Goal: Task Accomplishment & Management: Manage account settings

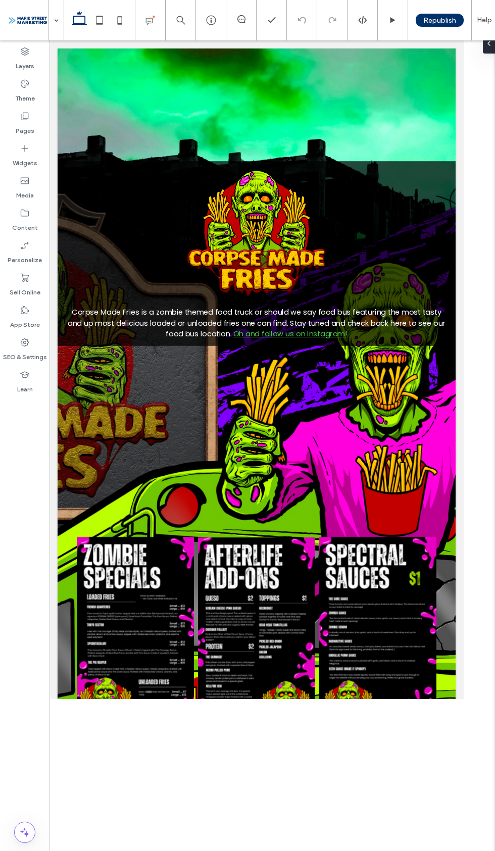
click at [20, 96] on label "Theme" at bounding box center [25, 96] width 20 height 14
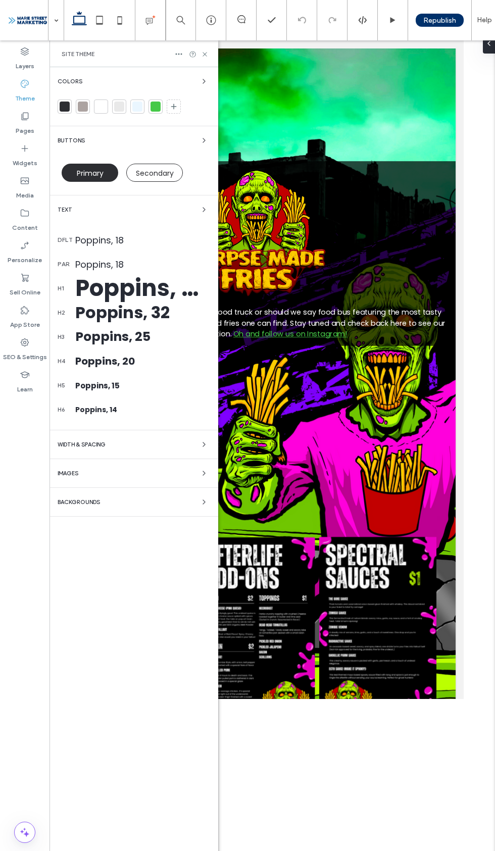
click at [162, 103] on div at bounding box center [155, 106] width 14 height 14
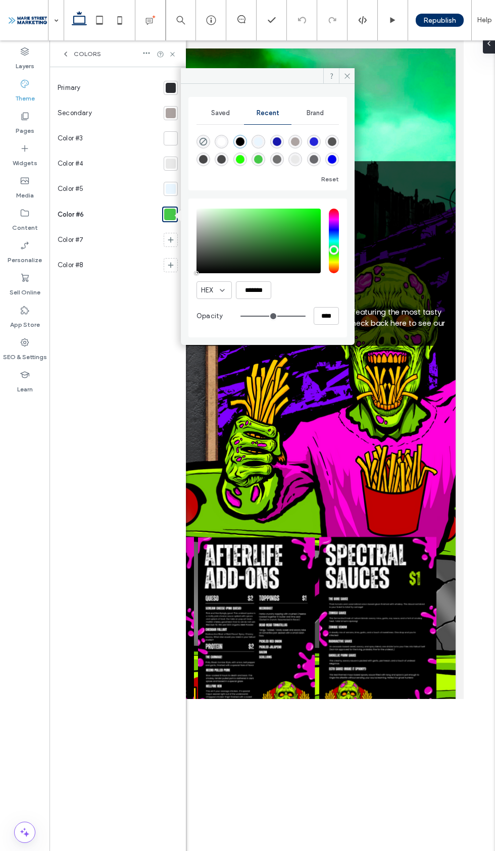
type input "*******"
click at [445, 88] on div at bounding box center [308, 111] width 481 height 50
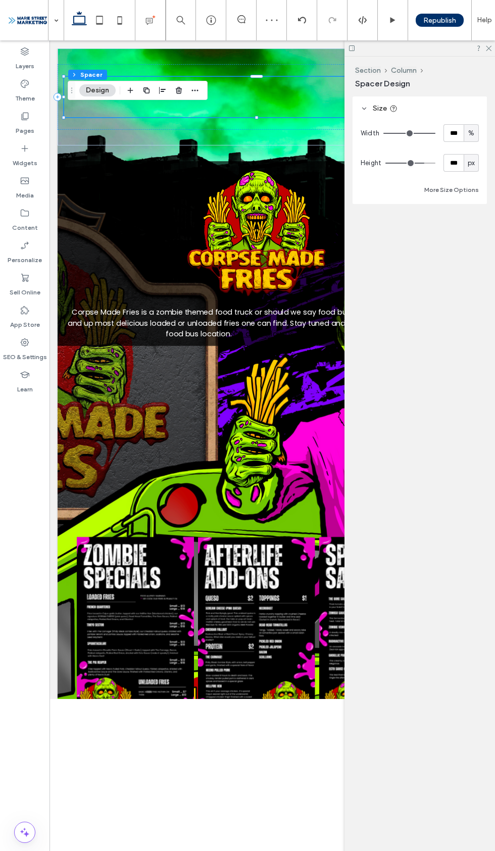
click at [40, 92] on div "Theme" at bounding box center [24, 91] width 49 height 32
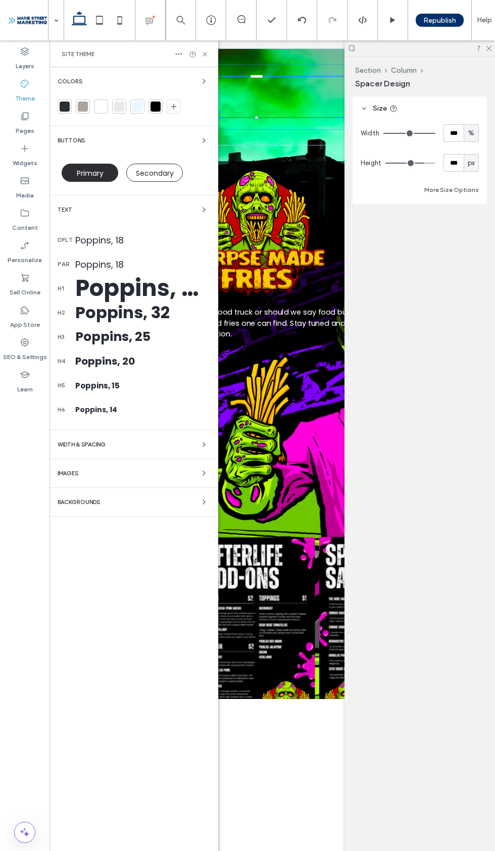
click at [22, 92] on label "Theme" at bounding box center [25, 96] width 20 height 14
click at [213, 58] on div "Site Theme" at bounding box center [133, 53] width 169 height 27
click at [316, 16] on div at bounding box center [302, 20] width 30 height 8
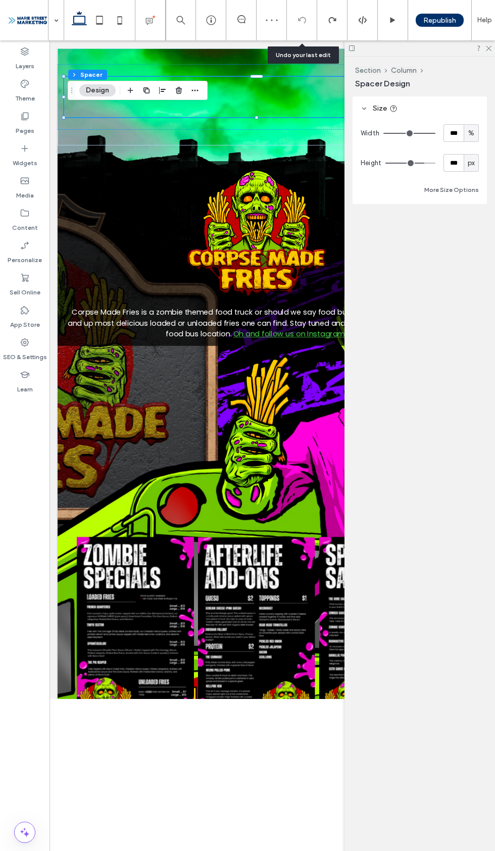
click at [26, 79] on icon at bounding box center [25, 84] width 10 height 10
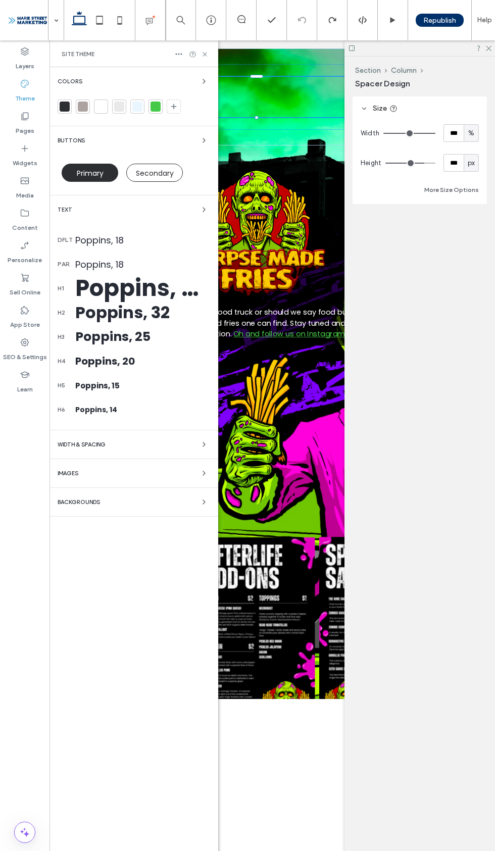
click at [171, 105] on icon at bounding box center [174, 106] width 8 height 8
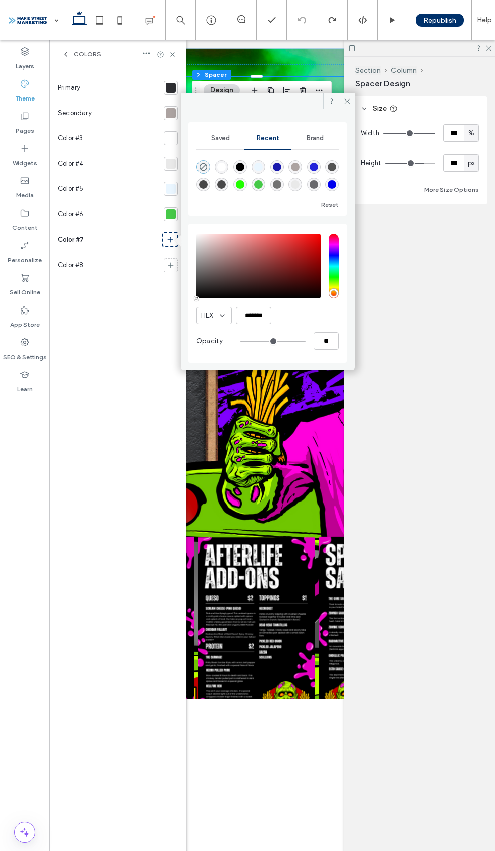
click at [170, 216] on div at bounding box center [171, 214] width 10 height 10
